Goal: Information Seeking & Learning: Learn about a topic

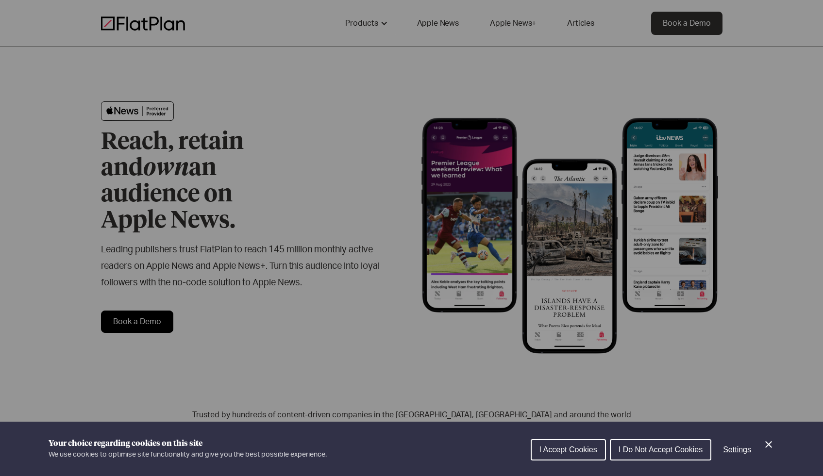
click at [575, 449] on span "I Accept Cookies" at bounding box center [569, 450] width 58 height 8
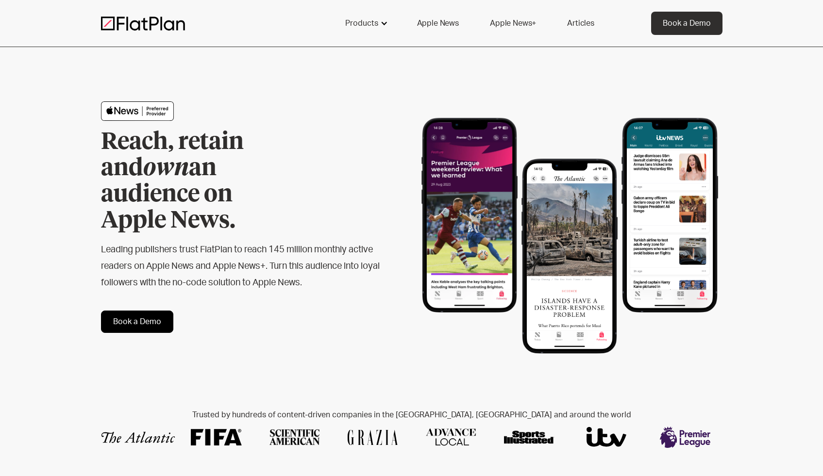
drag, startPoint x: 355, startPoint y: 34, endPoint x: 360, endPoint y: 28, distance: 7.6
click at [357, 34] on div "Products" at bounding box center [366, 23] width 64 height 23
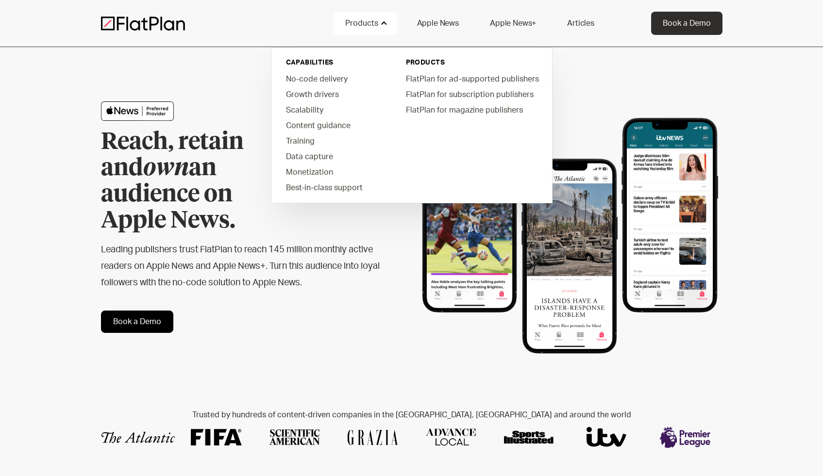
click at [180, 82] on div "Reach, retain and own an audience on Apple News. Leading publishers trust FlatP…" at bounding box center [412, 217] width 622 height 340
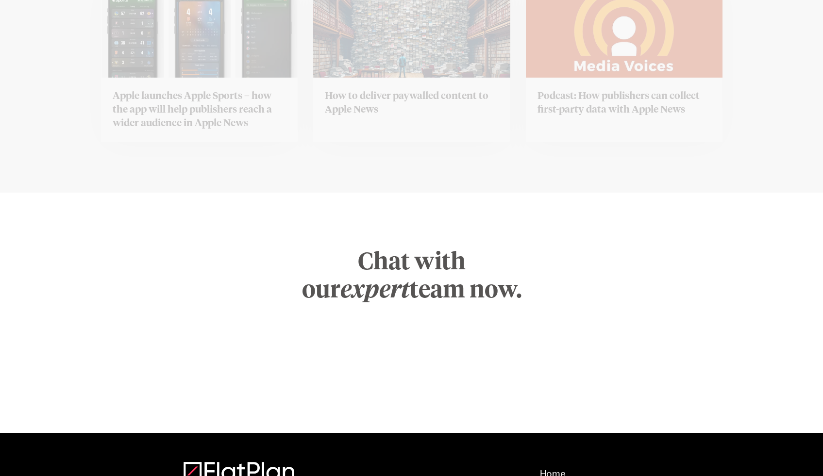
scroll to position [3871, 0]
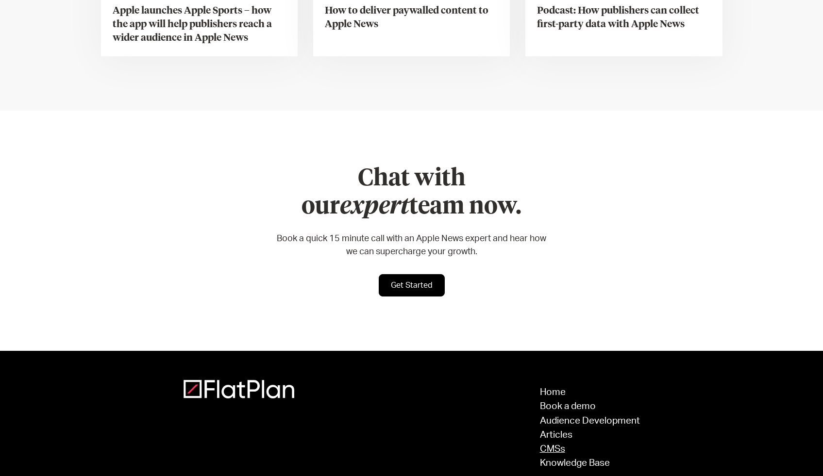
click at [562, 445] on link "CMSs" at bounding box center [590, 449] width 100 height 9
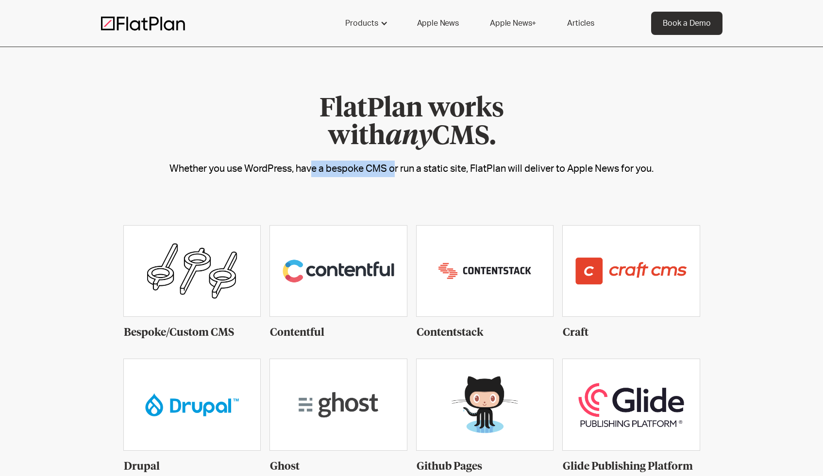
drag, startPoint x: 309, startPoint y: 170, endPoint x: 394, endPoint y: 169, distance: 85.0
click at [394, 169] on div "Whether you use WordPress, have a bespoke CMS or run a static site, FlatPlan wi…" at bounding box center [411, 169] width 823 height 17
click at [507, 22] on link "Apple News+" at bounding box center [512, 23] width 69 height 23
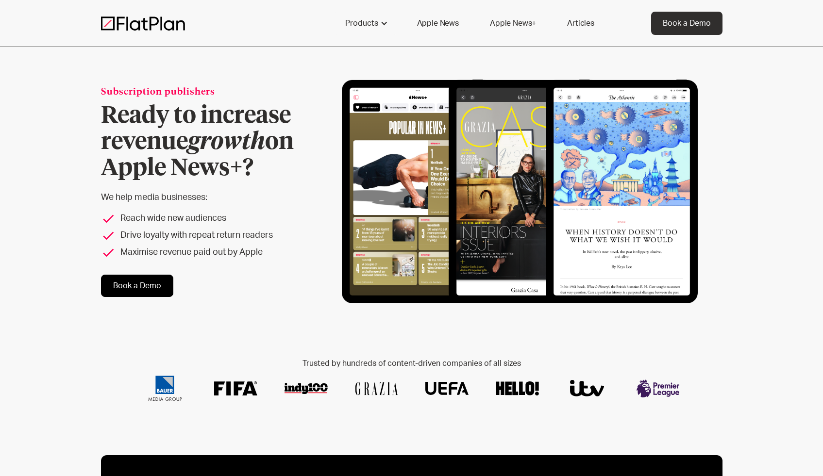
click at [443, 24] on link "Apple News" at bounding box center [437, 23] width 65 height 23
